Goal: Task Accomplishment & Management: Use online tool/utility

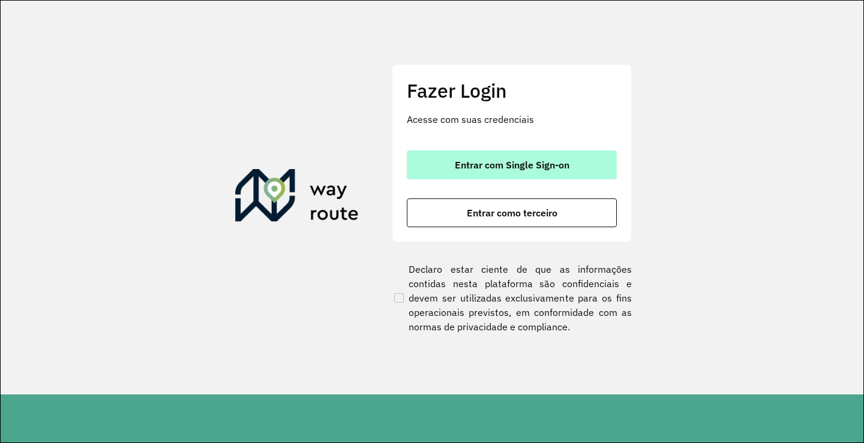
click at [500, 165] on span "Entrar com Single Sign-on" at bounding box center [512, 165] width 115 height 10
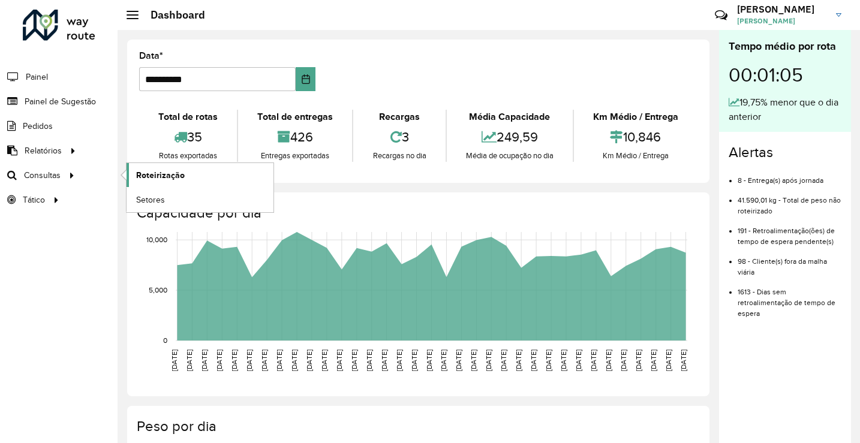
click at [174, 178] on span "Roteirização" at bounding box center [160, 175] width 49 height 13
click at [141, 170] on span "Roteirização" at bounding box center [160, 175] width 49 height 13
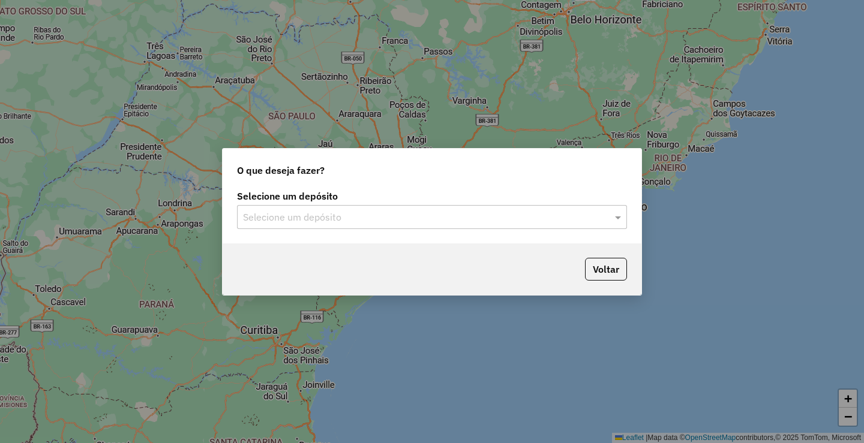
click at [600, 224] on div "Selecione um depósito" at bounding box center [432, 217] width 390 height 24
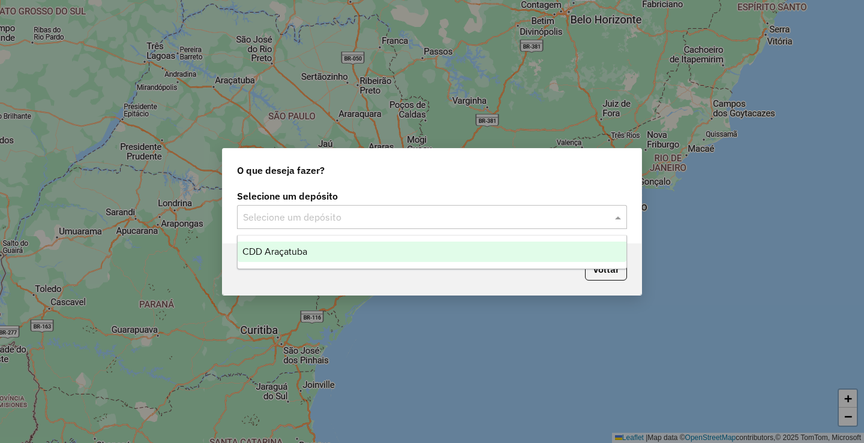
click at [427, 251] on div "CDD Araçatuba" at bounding box center [432, 252] width 389 height 20
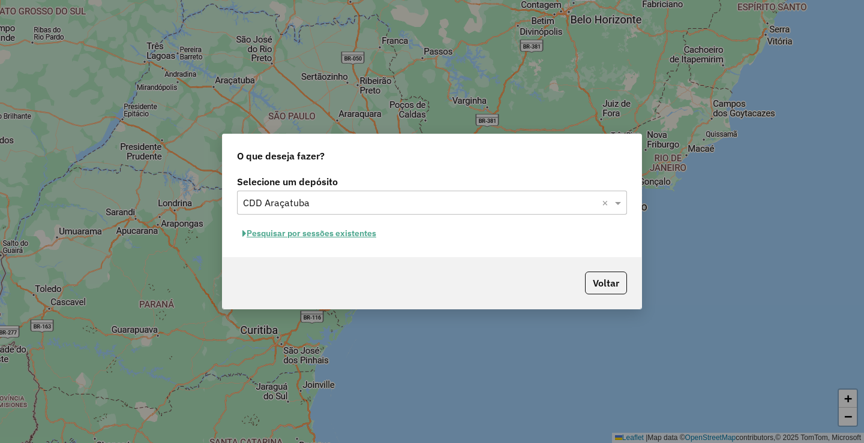
click at [336, 235] on button "Pesquisar por sessões existentes" at bounding box center [309, 233] width 145 height 19
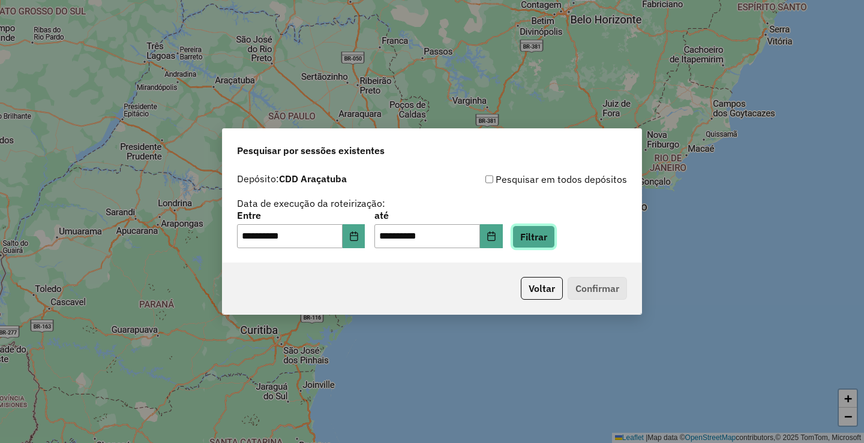
click at [551, 246] on button "Filtrar" at bounding box center [533, 237] width 43 height 23
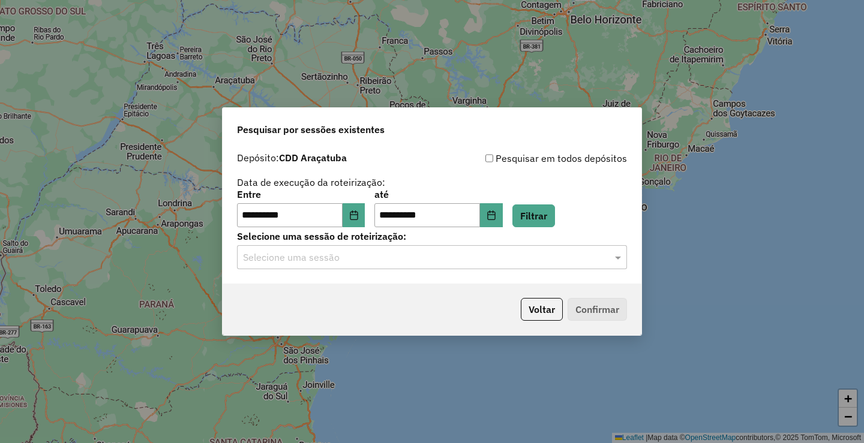
click at [349, 263] on input "text" at bounding box center [420, 258] width 354 height 14
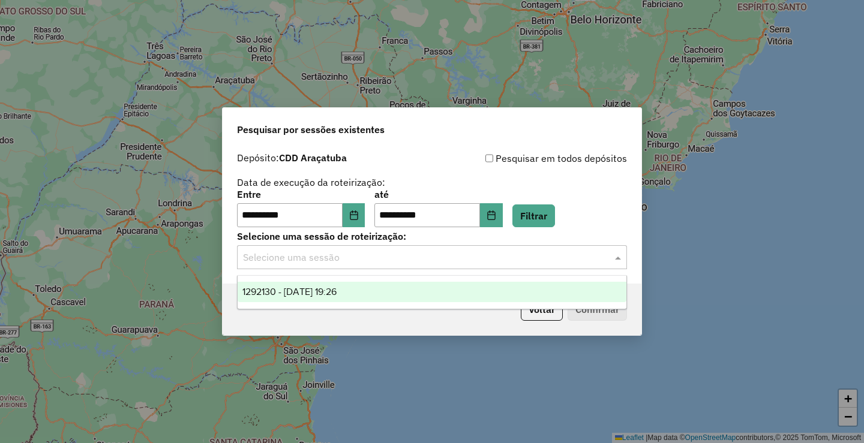
click at [337, 290] on span "1292130 - 10/10/2025 19:26" at bounding box center [289, 292] width 94 height 10
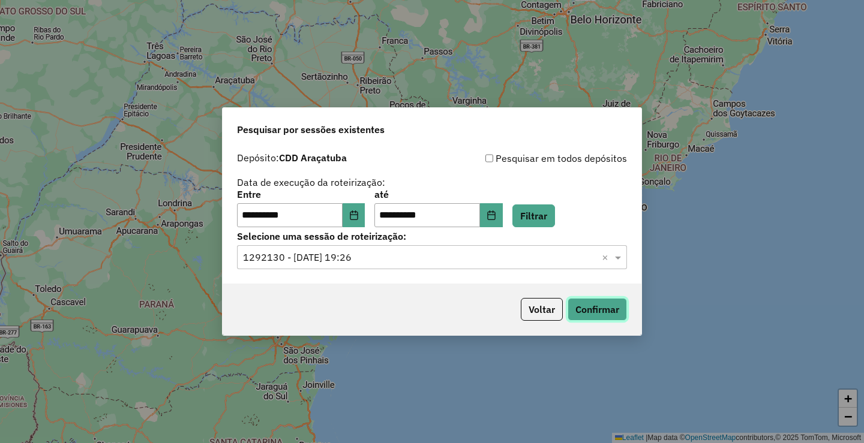
click at [598, 300] on button "Confirmar" at bounding box center [597, 309] width 59 height 23
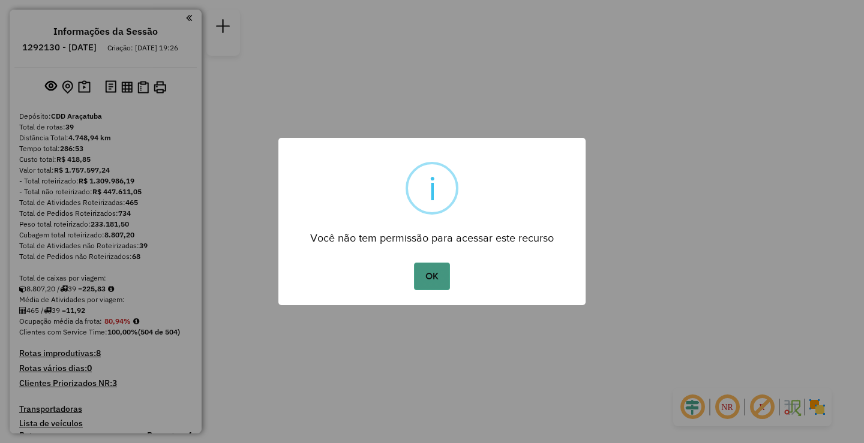
click at [423, 278] on button "OK" at bounding box center [431, 277] width 35 height 28
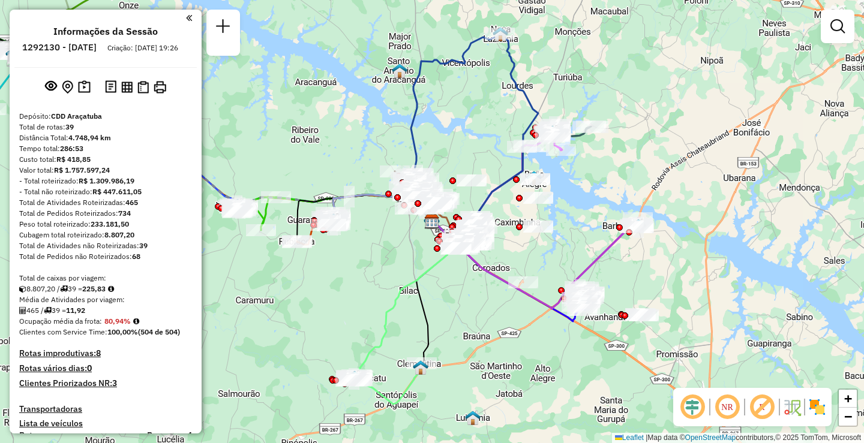
scroll to position [403, 0]
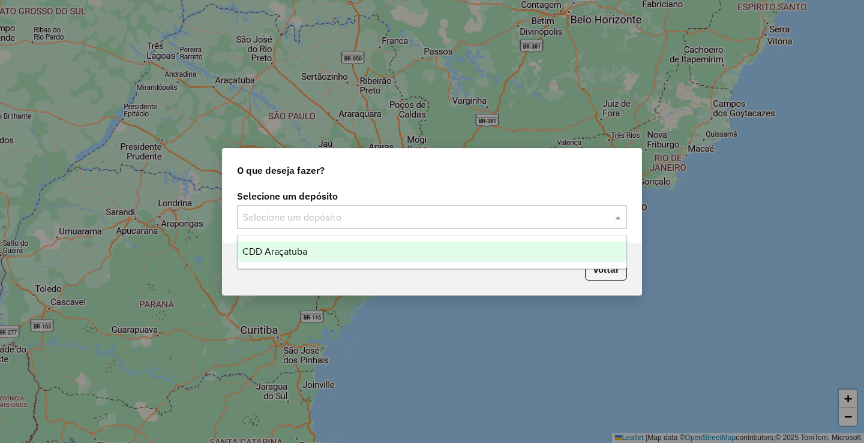
click at [613, 218] on span at bounding box center [619, 217] width 15 height 14
click at [419, 250] on div "CDD Araçatuba" at bounding box center [432, 252] width 389 height 20
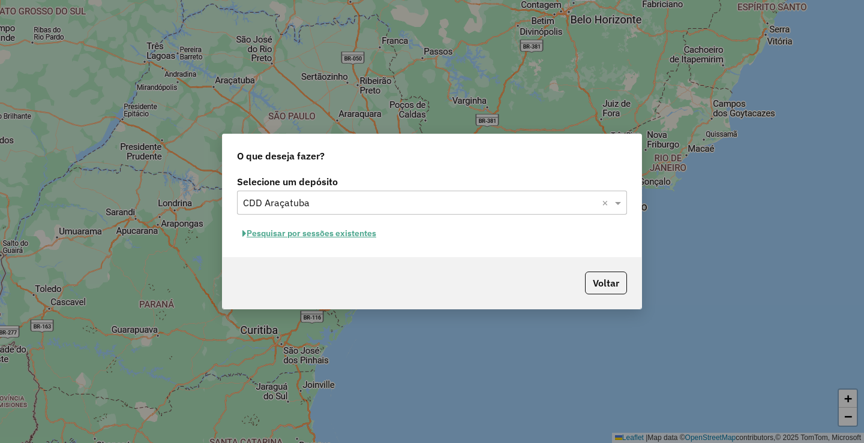
click at [340, 224] on button "Pesquisar por sessões existentes" at bounding box center [309, 233] width 145 height 19
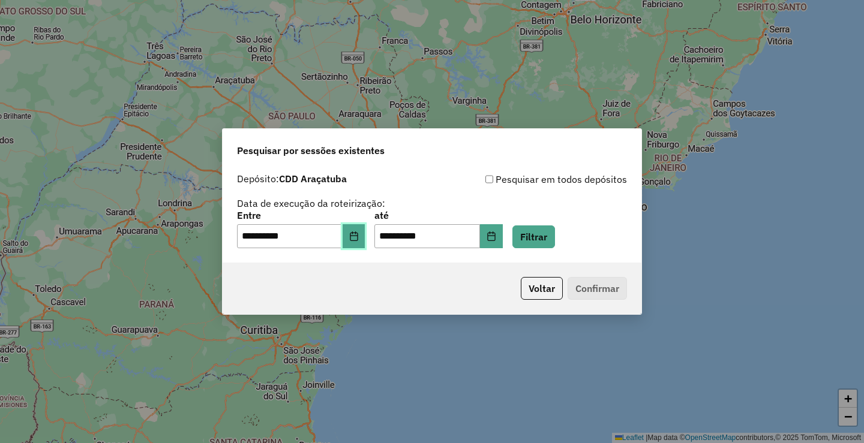
click at [365, 243] on button "Choose Date" at bounding box center [354, 236] width 23 height 24
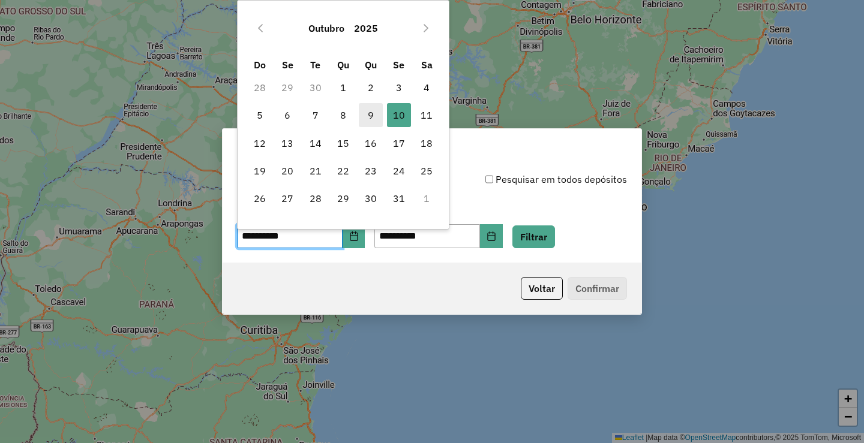
click at [373, 116] on span "9" at bounding box center [371, 115] width 24 height 24
type input "**********"
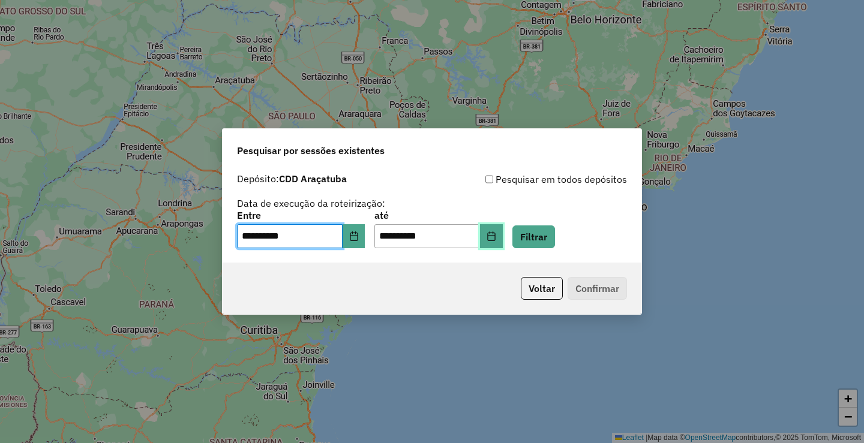
click at [496, 236] on icon "Choose Date" at bounding box center [492, 237] width 10 height 10
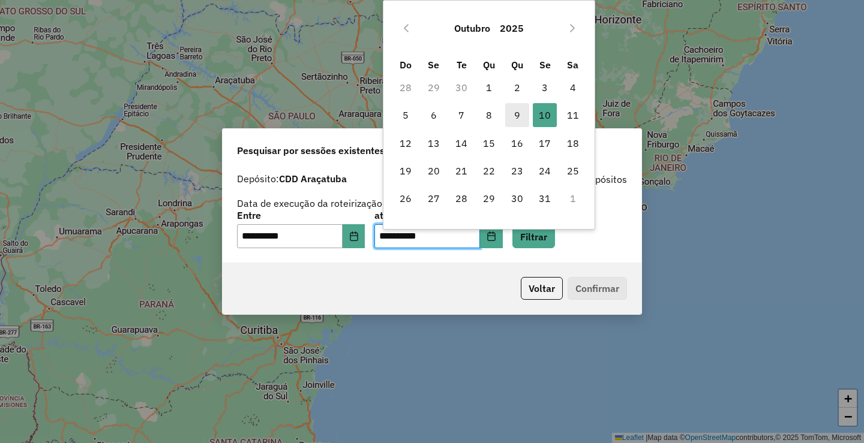
click at [518, 113] on span "9" at bounding box center [517, 115] width 24 height 24
type input "**********"
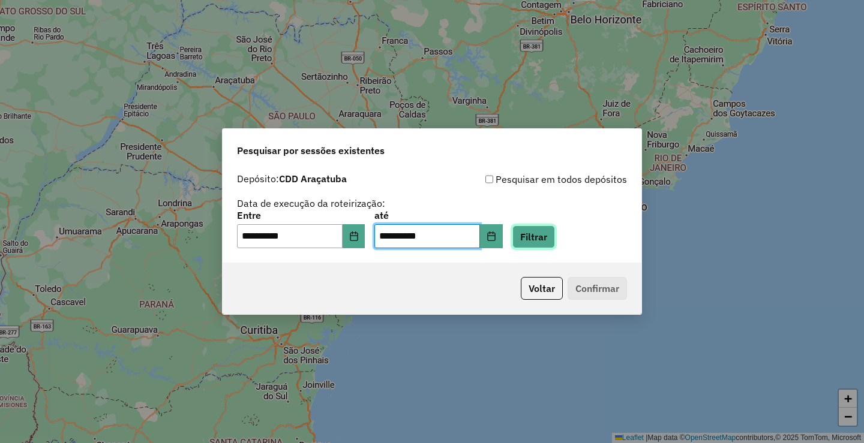
click at [555, 236] on button "Filtrar" at bounding box center [533, 237] width 43 height 23
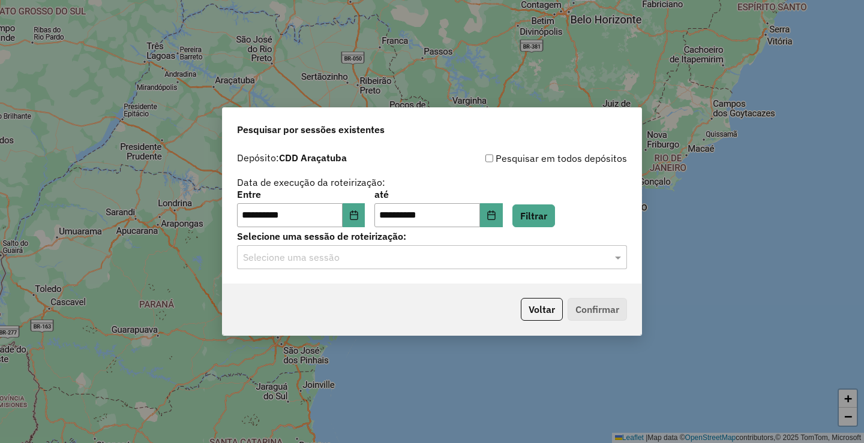
click at [450, 260] on input "text" at bounding box center [420, 258] width 354 height 14
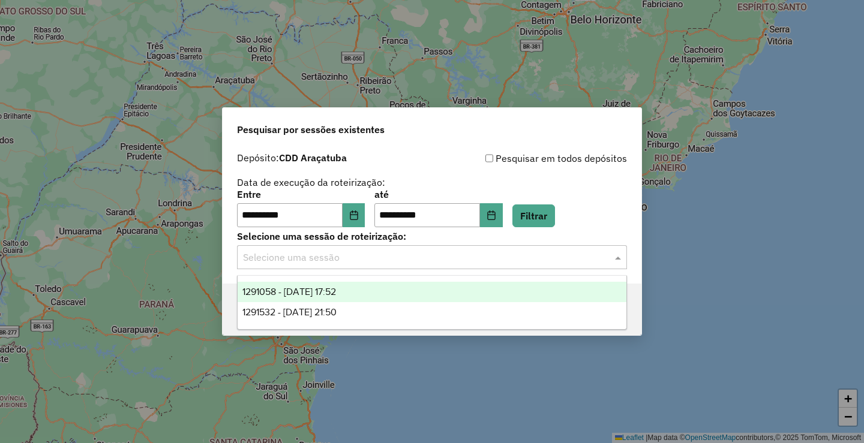
click at [401, 294] on div "1291058 - 09/10/2025 17:52" at bounding box center [432, 292] width 389 height 20
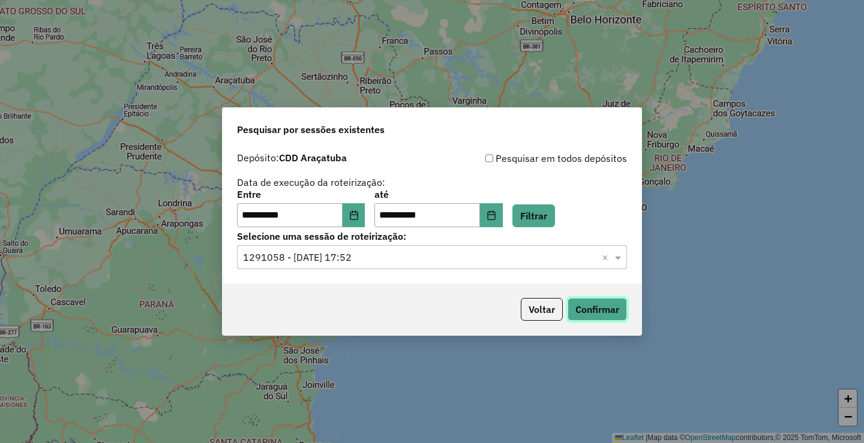
click at [591, 312] on button "Confirmar" at bounding box center [597, 309] width 59 height 23
click at [358, 215] on icon "Choose Date" at bounding box center [354, 216] width 8 height 10
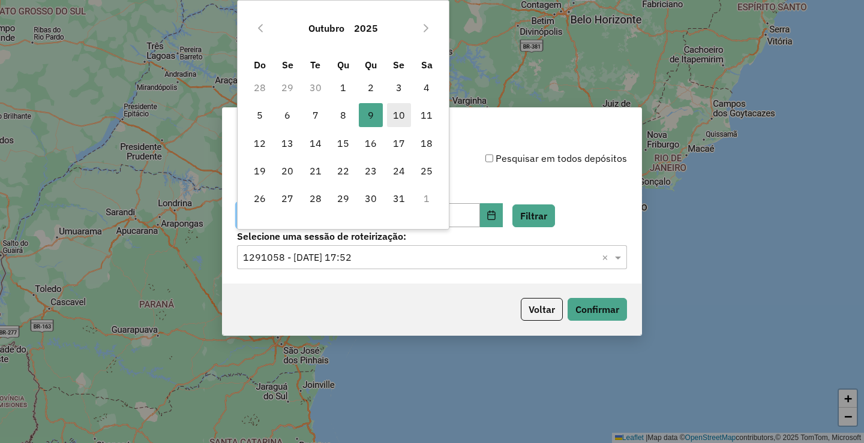
click at [397, 114] on span "10" at bounding box center [399, 115] width 24 height 24
type input "**********"
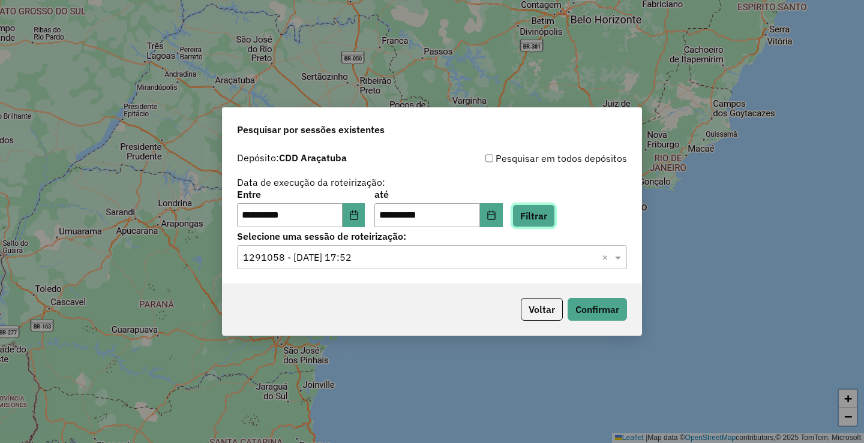
click at [555, 212] on button "Filtrar" at bounding box center [533, 216] width 43 height 23
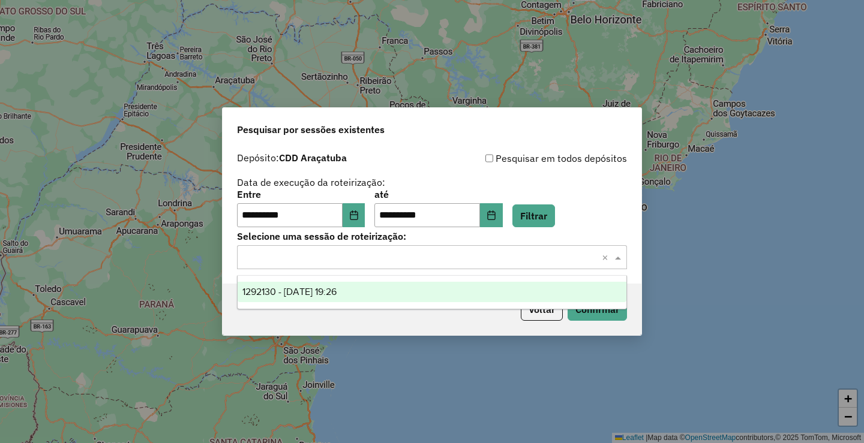
click at [526, 259] on input "text" at bounding box center [420, 258] width 354 height 14
click at [358, 290] on div "1292130 - 10/10/2025 19:26" at bounding box center [432, 292] width 389 height 20
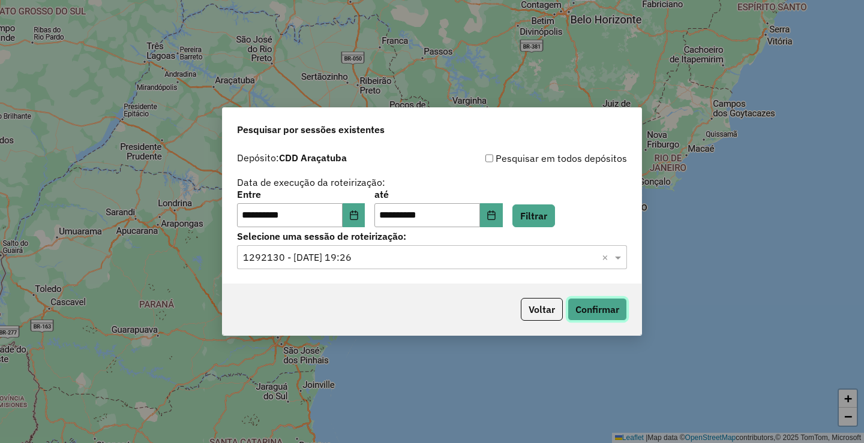
click at [605, 308] on button "Confirmar" at bounding box center [597, 309] width 59 height 23
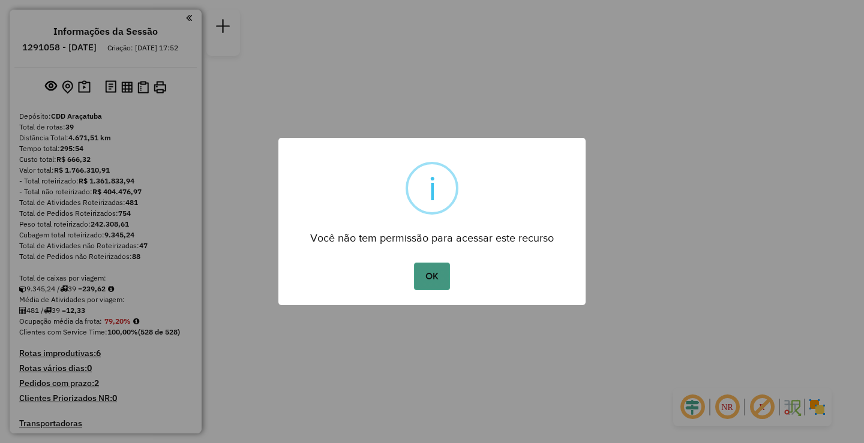
click at [434, 281] on button "OK" at bounding box center [431, 277] width 35 height 28
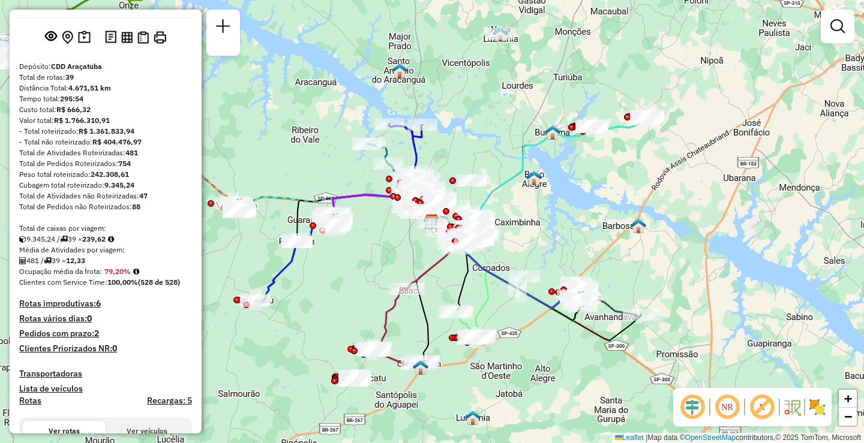
scroll to position [1471, 0]
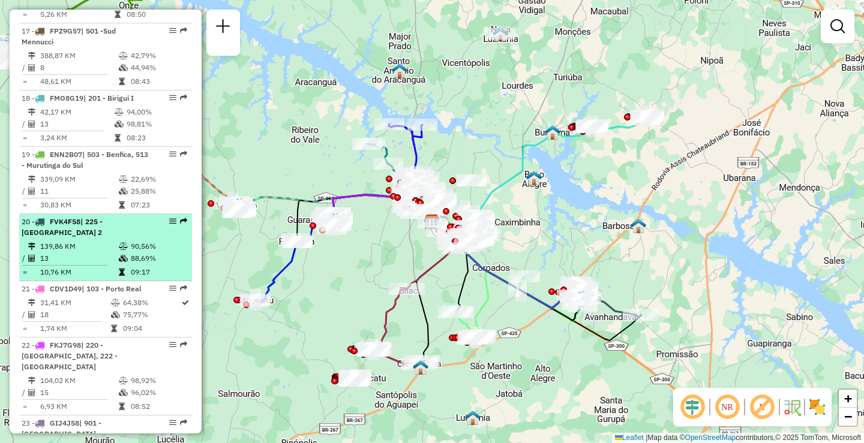
select select "**********"
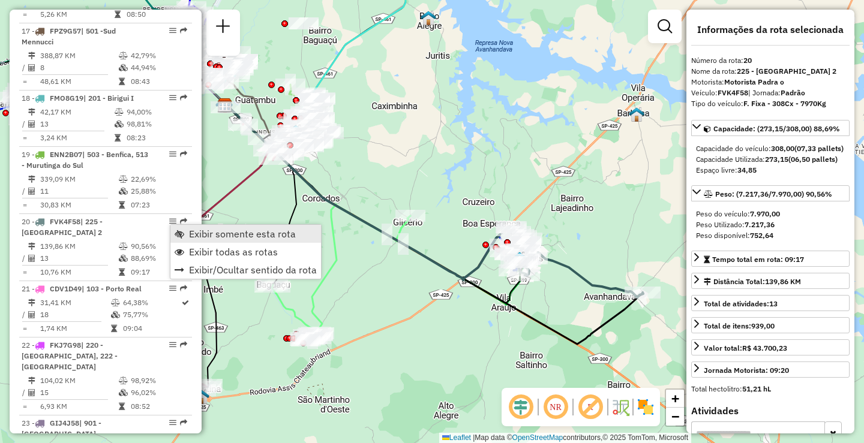
click at [215, 233] on span "Exibir somente esta rota" at bounding box center [242, 234] width 107 height 10
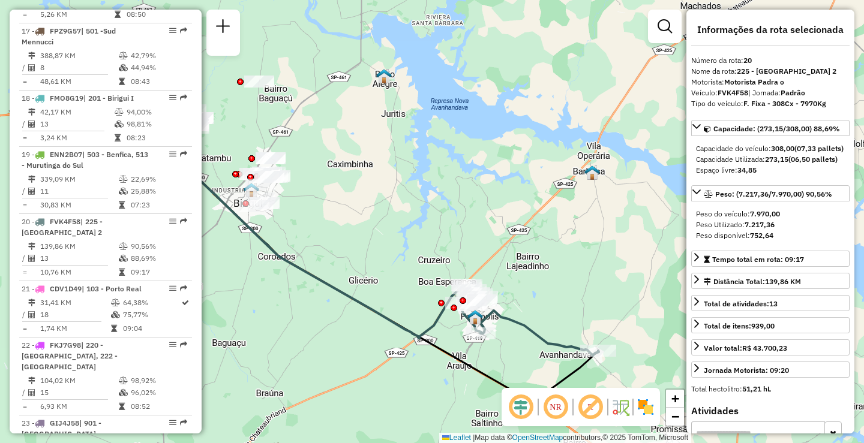
drag, startPoint x: 469, startPoint y: 312, endPoint x: 424, endPoint y: 370, distance: 73.2
click at [424, 370] on div "Janela de atendimento Grade de atendimento Capacidade Transportadoras Veículos …" at bounding box center [432, 221] width 864 height 443
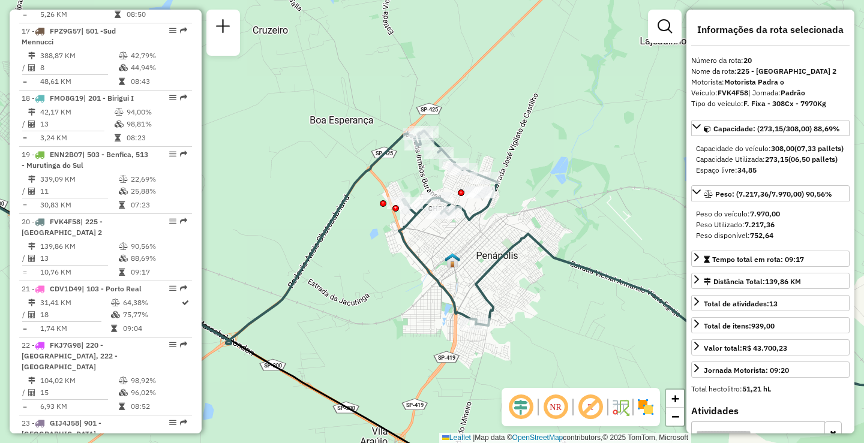
click at [649, 406] on img at bounding box center [645, 407] width 19 height 19
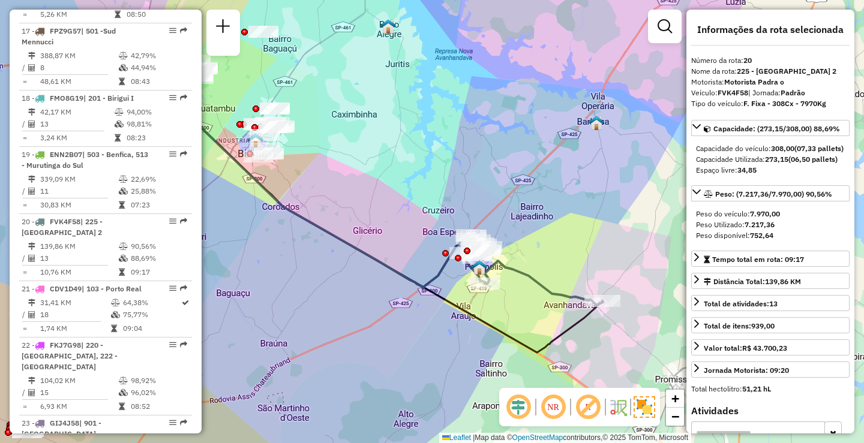
drag, startPoint x: 536, startPoint y: 310, endPoint x: 517, endPoint y: 303, distance: 19.7
click at [517, 303] on div "Janela de atendimento Grade de atendimento Capacidade Transportadoras Veículos …" at bounding box center [432, 221] width 864 height 443
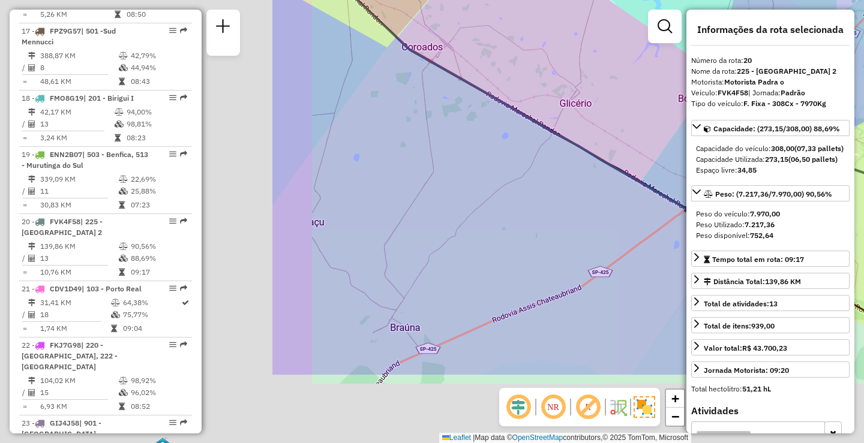
drag, startPoint x: 337, startPoint y: 248, endPoint x: 696, endPoint y: 135, distance: 376.1
click at [696, 135] on hb-router-mapa "Informações da Sessão 1291058 - [DATE] Criação: [DATE] 17:52 Depósito: CDD Araç…" at bounding box center [432, 221] width 864 height 443
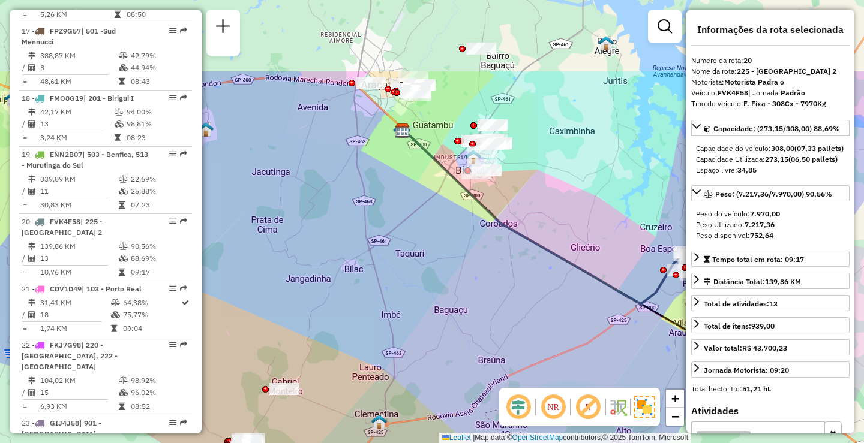
drag, startPoint x: 545, startPoint y: 149, endPoint x: 535, endPoint y: 265, distance: 116.3
click at [535, 265] on div "Janela de atendimento Grade de atendimento Capacidade Transportadoras Veículos …" at bounding box center [432, 221] width 864 height 443
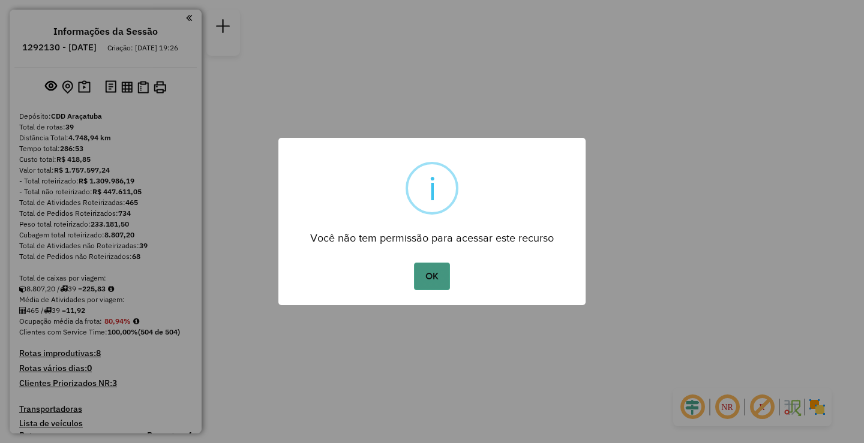
click at [432, 276] on button "OK" at bounding box center [431, 277] width 35 height 28
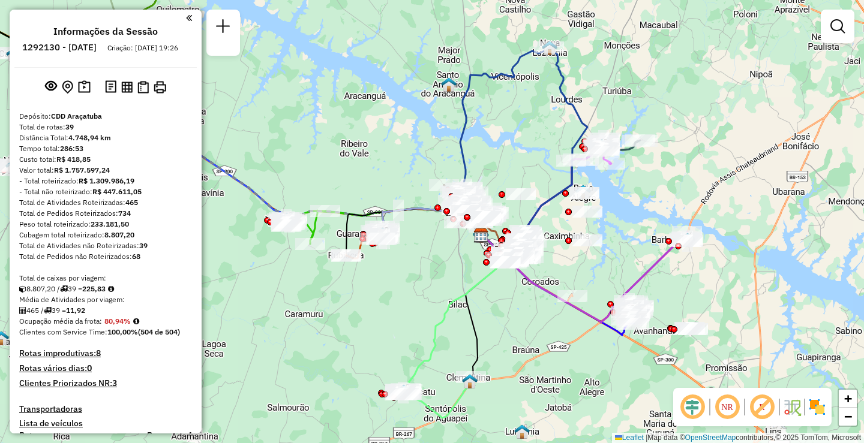
drag, startPoint x: 349, startPoint y: 268, endPoint x: 398, endPoint y: 282, distance: 51.1
click at [398, 282] on div "Janela de atendimento Grade de atendimento Capacidade Transportadoras Veículos …" at bounding box center [432, 221] width 864 height 443
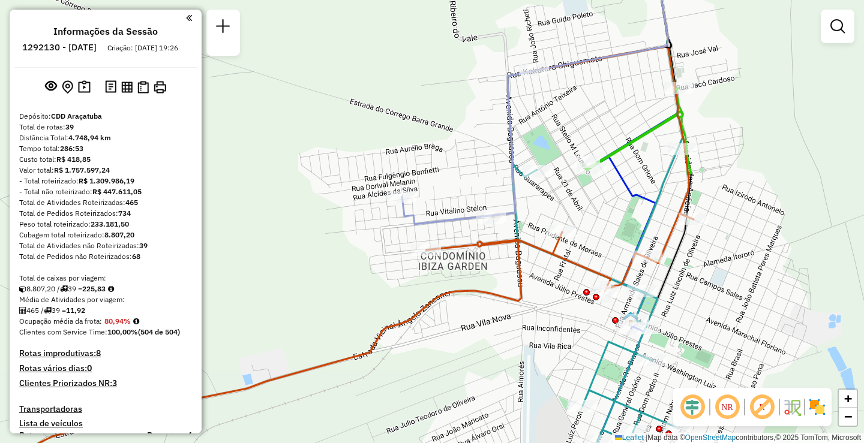
drag, startPoint x: 556, startPoint y: 151, endPoint x: 506, endPoint y: 196, distance: 66.7
click at [506, 196] on div "Janela de atendimento Grade de atendimento Capacidade Transportadoras Veículos …" at bounding box center [432, 221] width 864 height 443
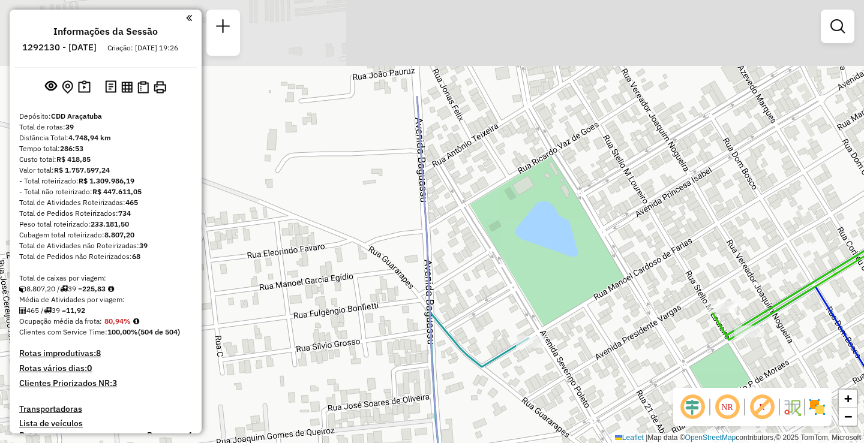
drag, startPoint x: 488, startPoint y: 100, endPoint x: 514, endPoint y: 240, distance: 142.8
click at [514, 240] on div "Janela de atendimento Grade de atendimento Capacidade Transportadoras Veículos …" at bounding box center [432, 221] width 864 height 443
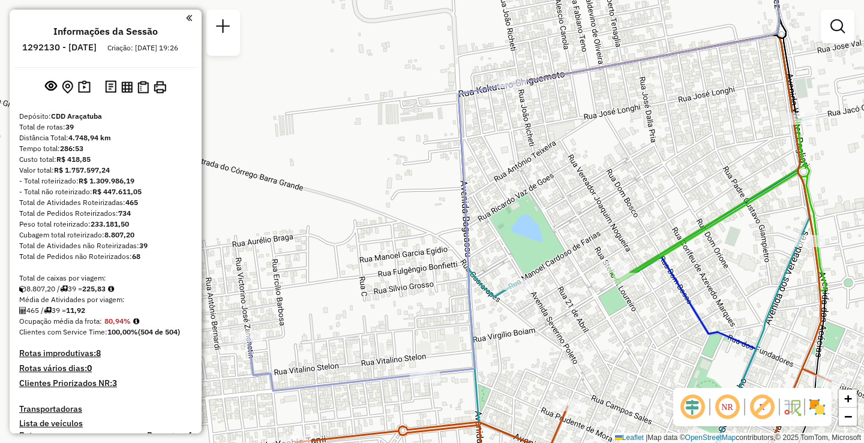
click at [728, 406] on em at bounding box center [727, 407] width 29 height 29
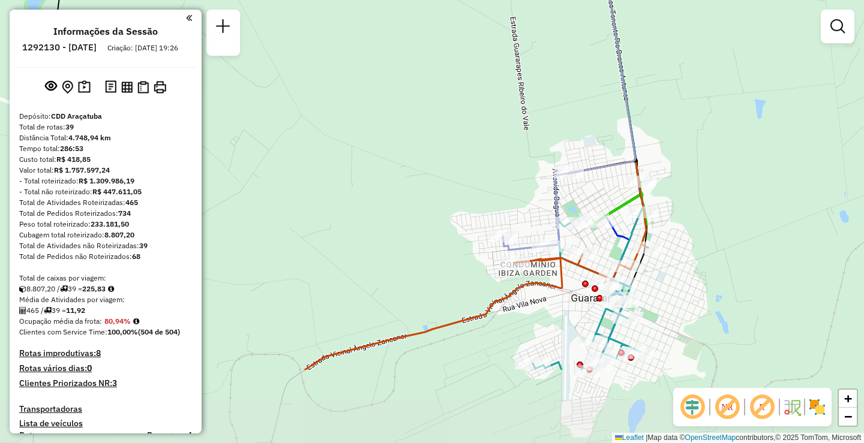
drag, startPoint x: 775, startPoint y: 341, endPoint x: 706, endPoint y: 226, distance: 134.5
click at [706, 226] on div "Janela de atendimento Grade de atendimento Capacidade Transportadoras Veículos …" at bounding box center [432, 221] width 864 height 443
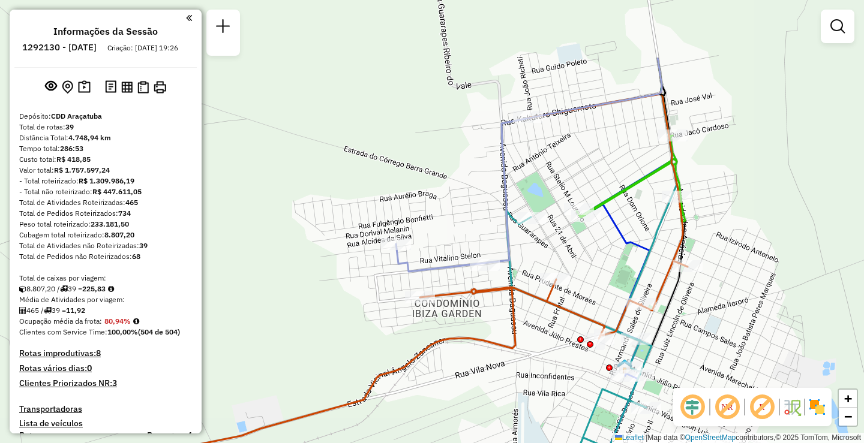
drag, startPoint x: 487, startPoint y: 275, endPoint x: 509, endPoint y: 377, distance: 104.9
click at [509, 377] on div "Janela de atendimento Grade de atendimento Capacidade Transportadoras Veículos …" at bounding box center [432, 221] width 864 height 443
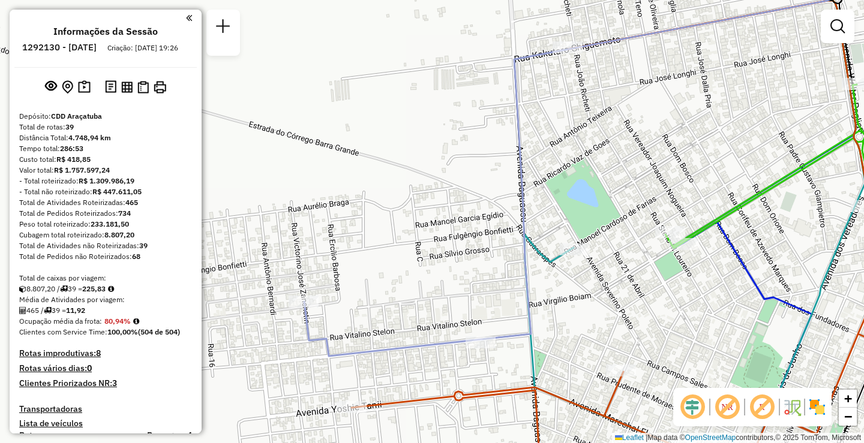
drag, startPoint x: 497, startPoint y: 182, endPoint x: 510, endPoint y: 214, distance: 35.0
click at [510, 214] on div "Janela de atendimento Grade de atendimento Capacidade Transportadoras Veículos …" at bounding box center [432, 221] width 864 height 443
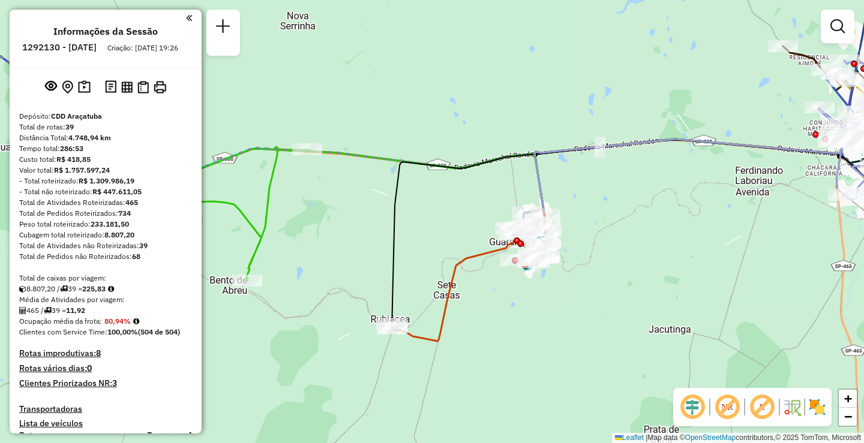
drag, startPoint x: 443, startPoint y: 398, endPoint x: 507, endPoint y: 311, distance: 108.6
click at [507, 311] on div "Janela de atendimento Grade de atendimento Capacidade Transportadoras Veículos …" at bounding box center [432, 221] width 864 height 443
